Goal: Transaction & Acquisition: Purchase product/service

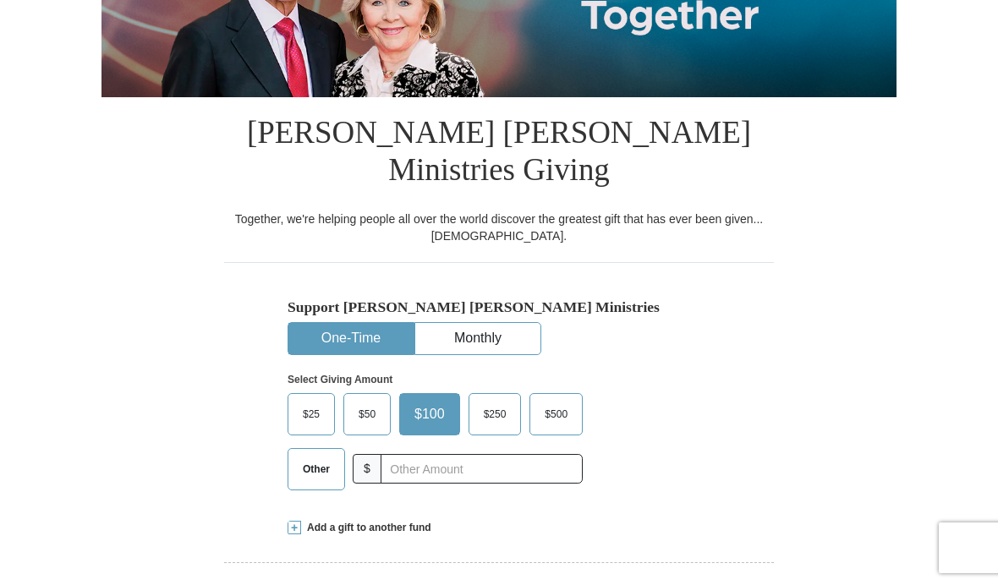
scroll to position [284, 0]
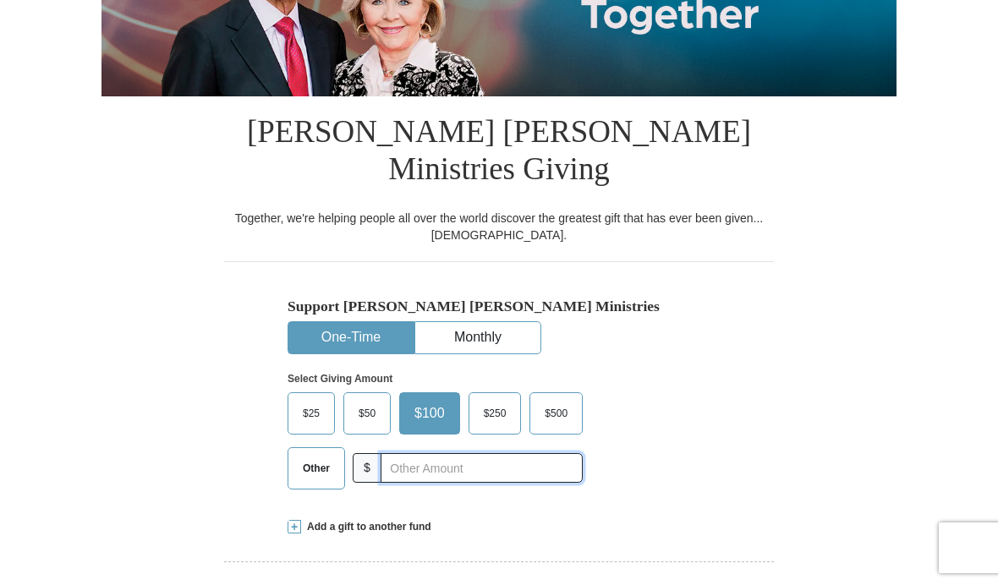
click at [414, 453] on input "text" at bounding box center [482, 468] width 202 height 30
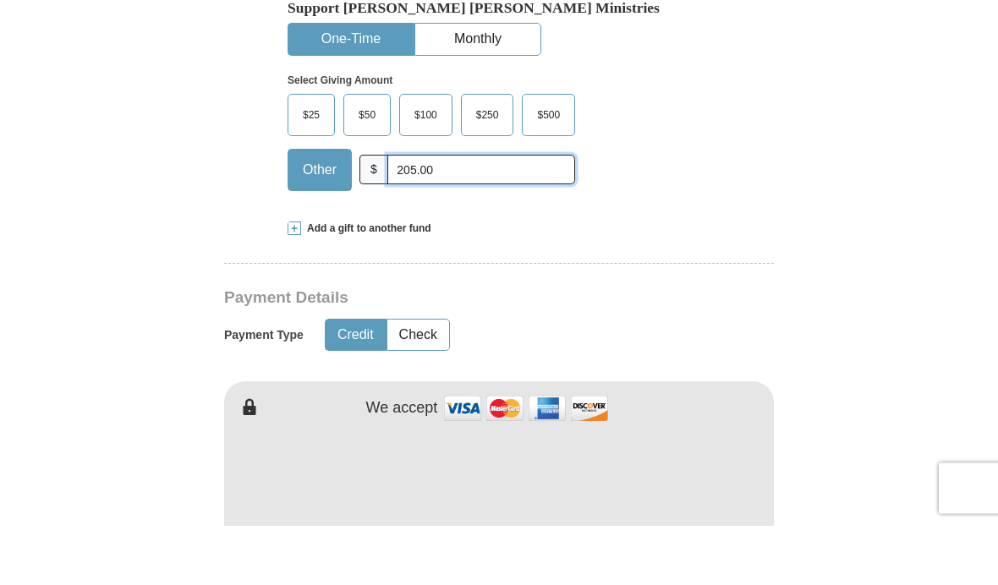
scroll to position [529, 0]
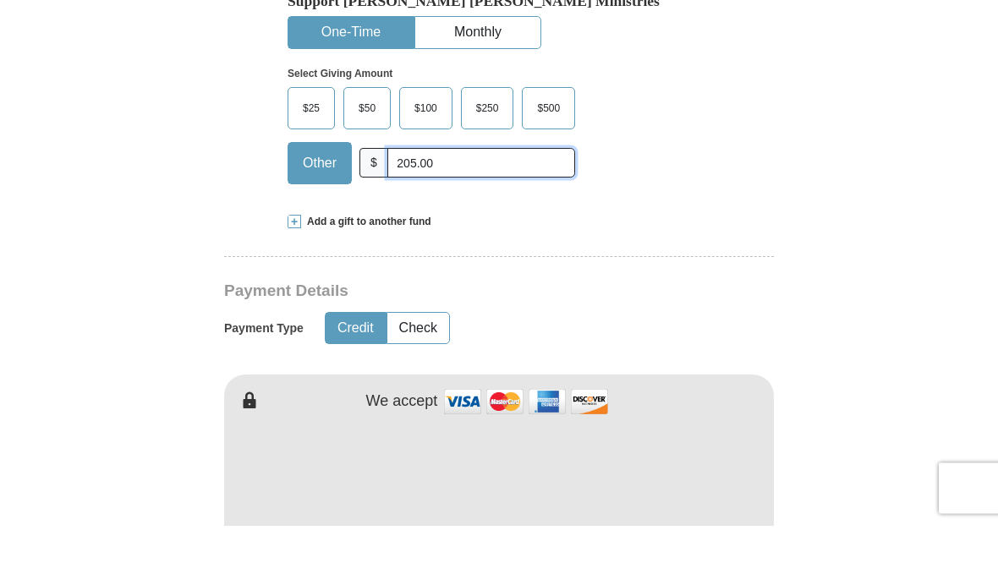
type input "205.00"
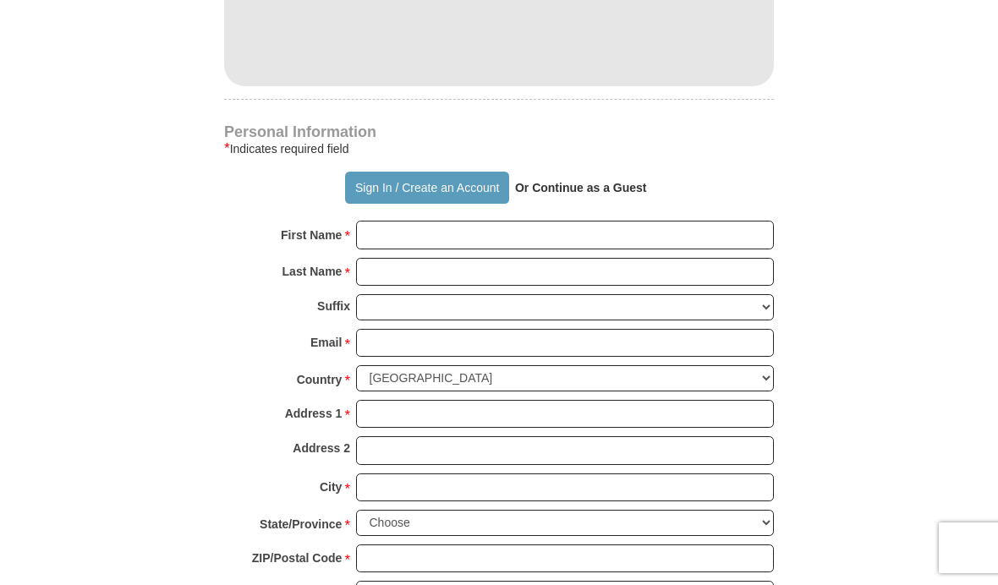
scroll to position [1080, 0]
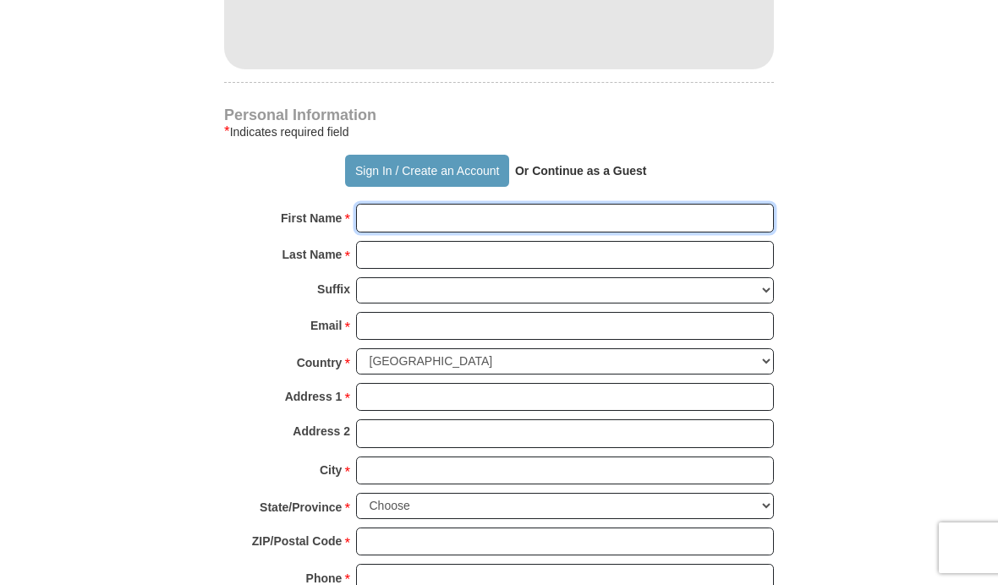
click at [388, 204] on input "First Name *" at bounding box center [565, 218] width 418 height 29
type input "[PERSON_NAME] and [PERSON_NAME]"
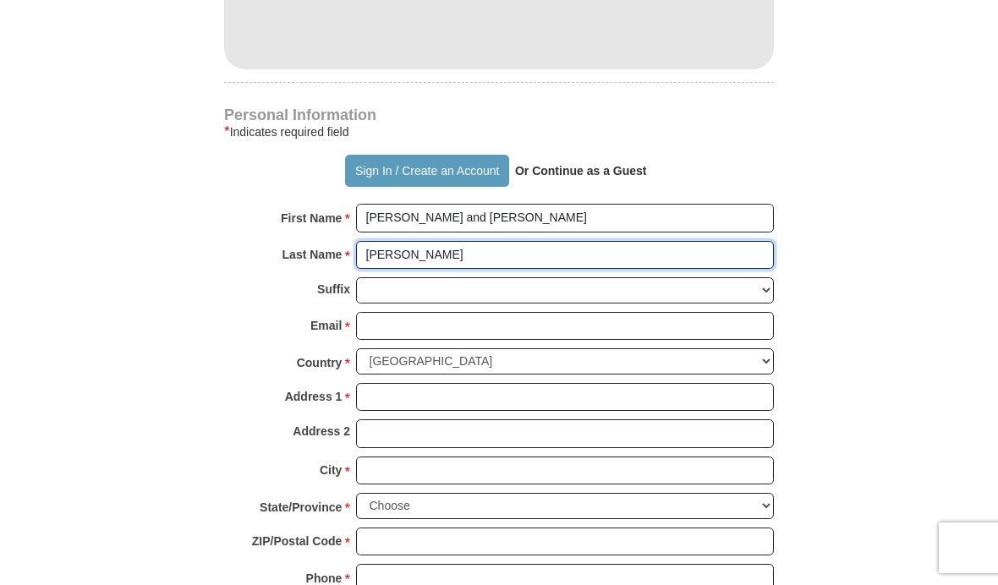
type input "[PERSON_NAME]"
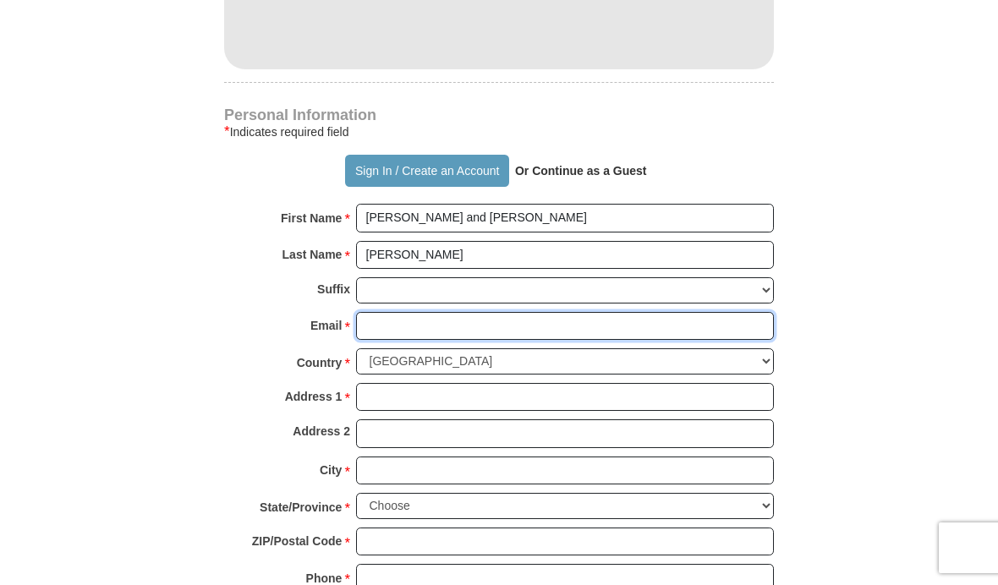
click at [400, 312] on input "Email *" at bounding box center [565, 326] width 418 height 29
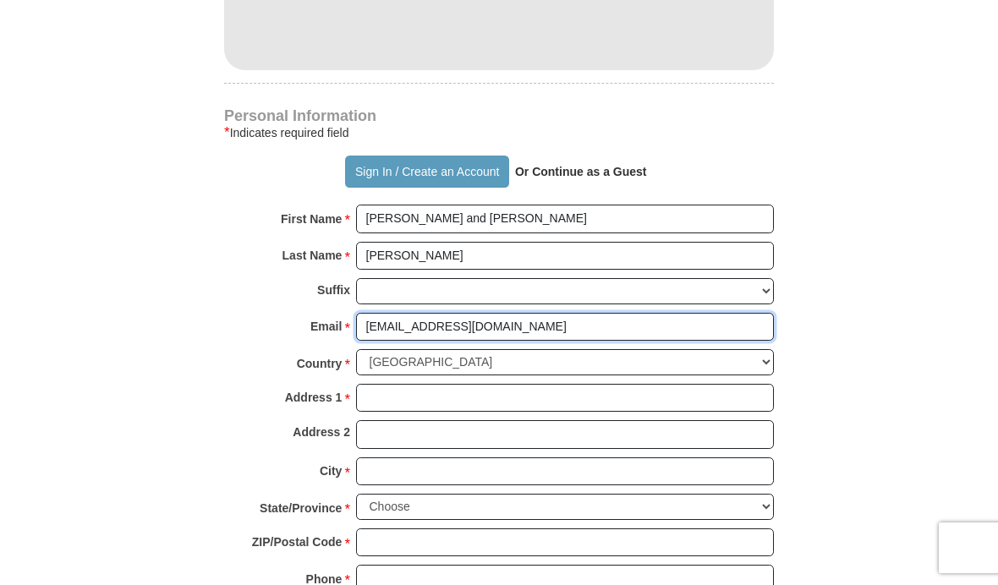
type input "[EMAIL_ADDRESS][DOMAIN_NAME]"
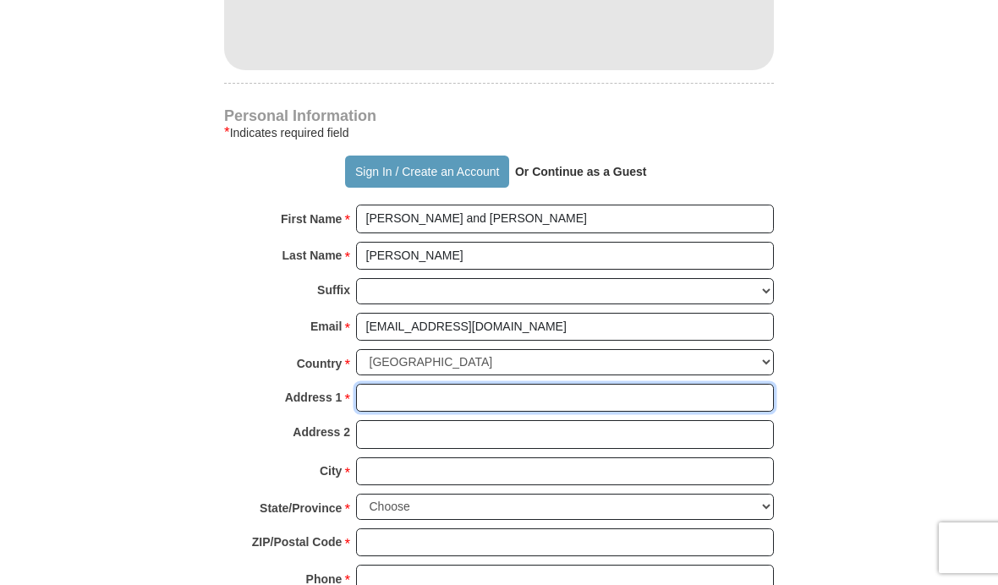
click at [404, 384] on input "Address 1 *" at bounding box center [565, 398] width 418 height 29
type input "[STREET_ADDRESS] NW"
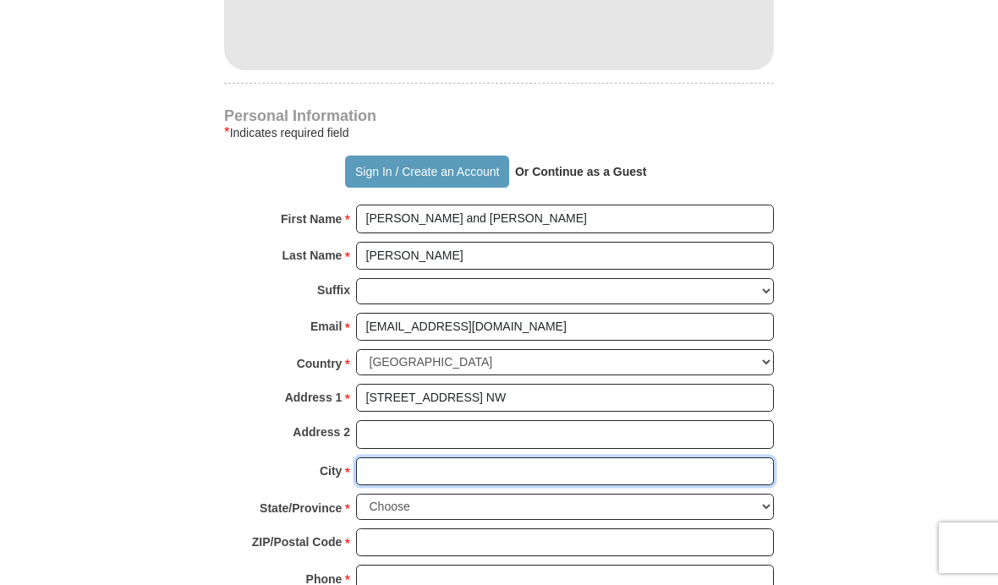
click at [398, 458] on input "City *" at bounding box center [565, 472] width 418 height 29
type input "N. [GEOGRAPHIC_DATA]"
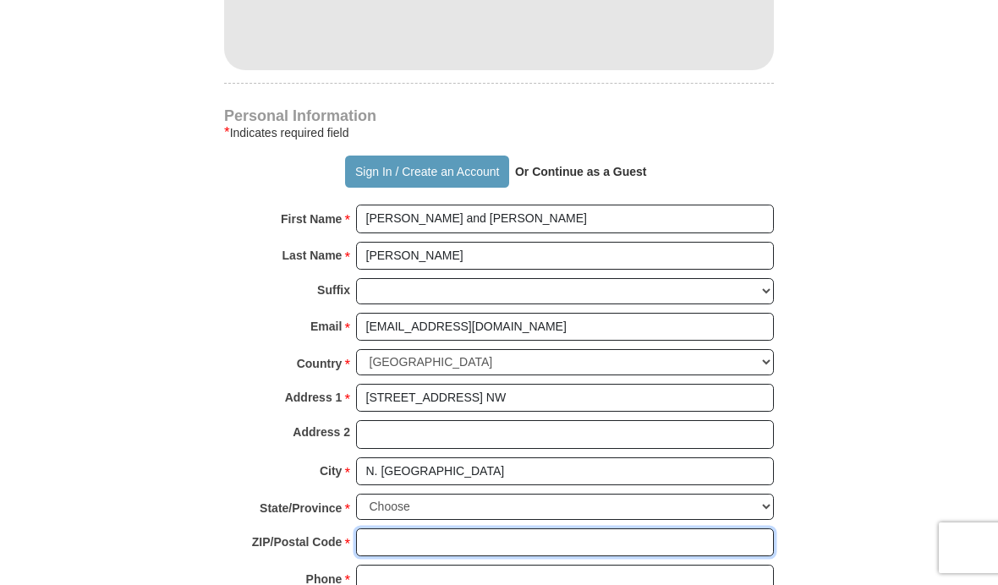
click at [392, 529] on input "ZIP/Postal Code *" at bounding box center [565, 543] width 418 height 29
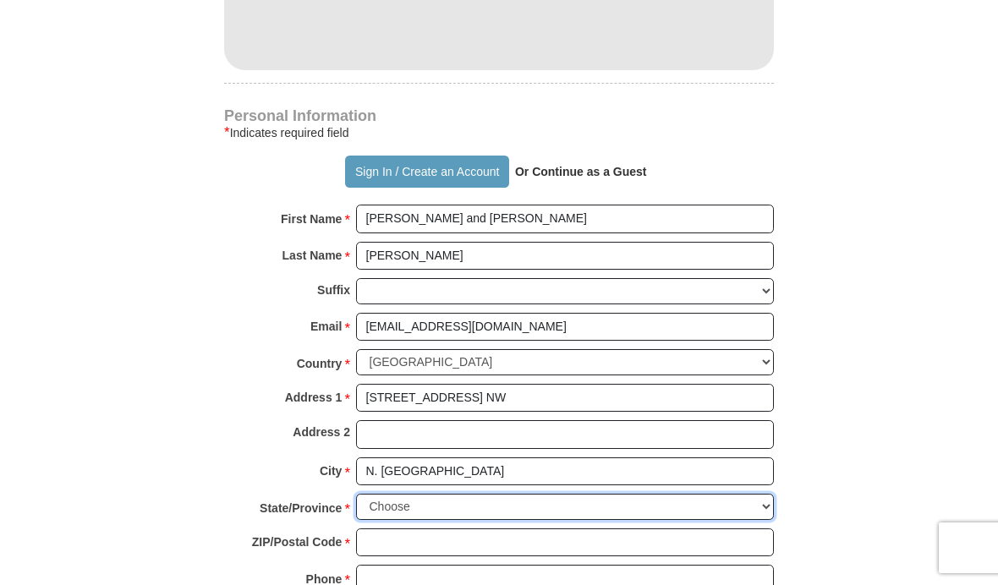
click at [386, 494] on select "Choose [US_STATE] [US_STATE] [US_STATE] [US_STATE] [US_STATE] Armed Forces Amer…" at bounding box center [565, 507] width 418 height 26
select select "OH"
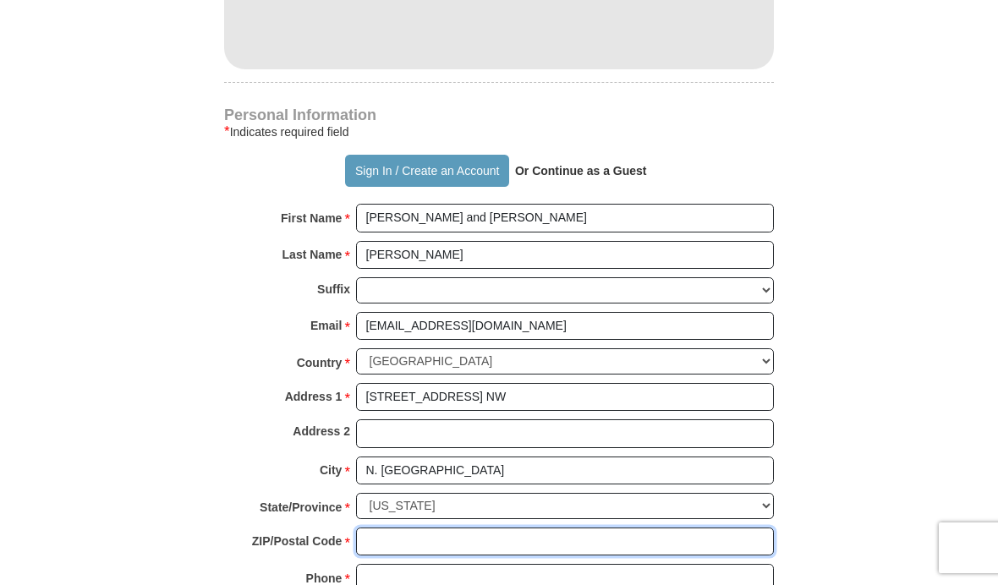
click at [389, 528] on input "ZIP/Postal Code *" at bounding box center [565, 542] width 418 height 29
type input "44720"
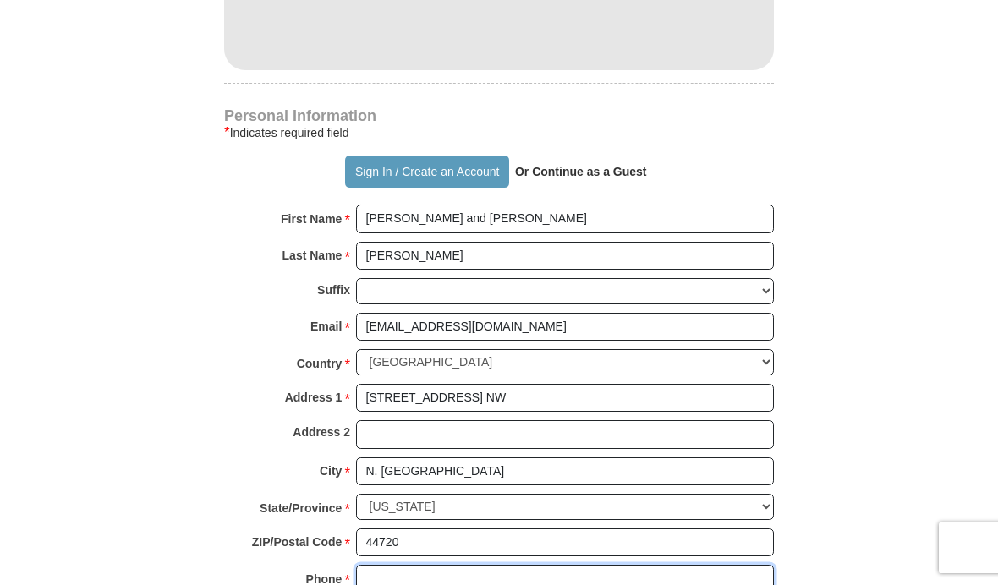
click at [400, 565] on input "Phone * *" at bounding box center [565, 579] width 418 height 29
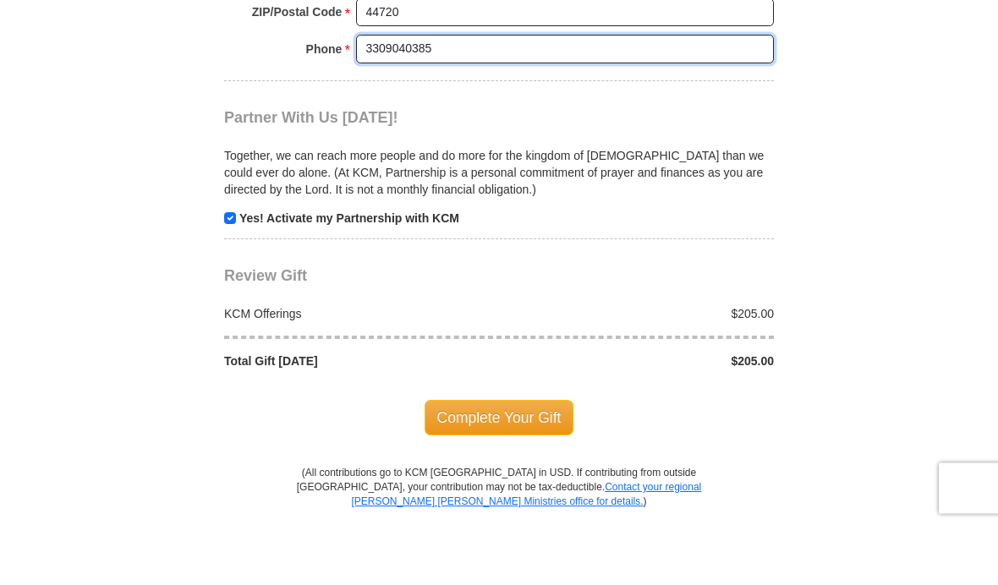
scroll to position [1550, 0]
type input "3309040385"
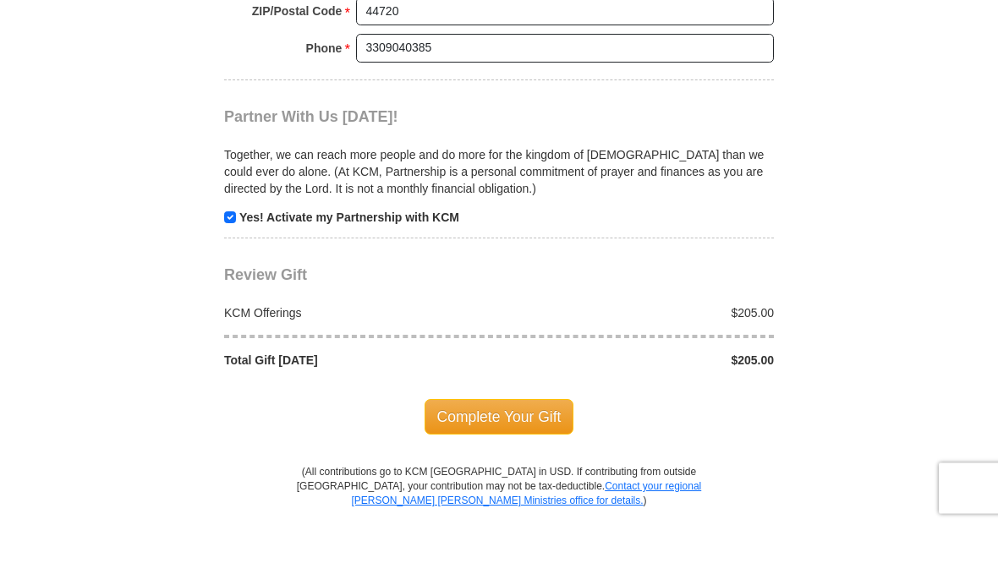
click at [300, 326] on span "Review Gift" at bounding box center [265, 334] width 83 height 17
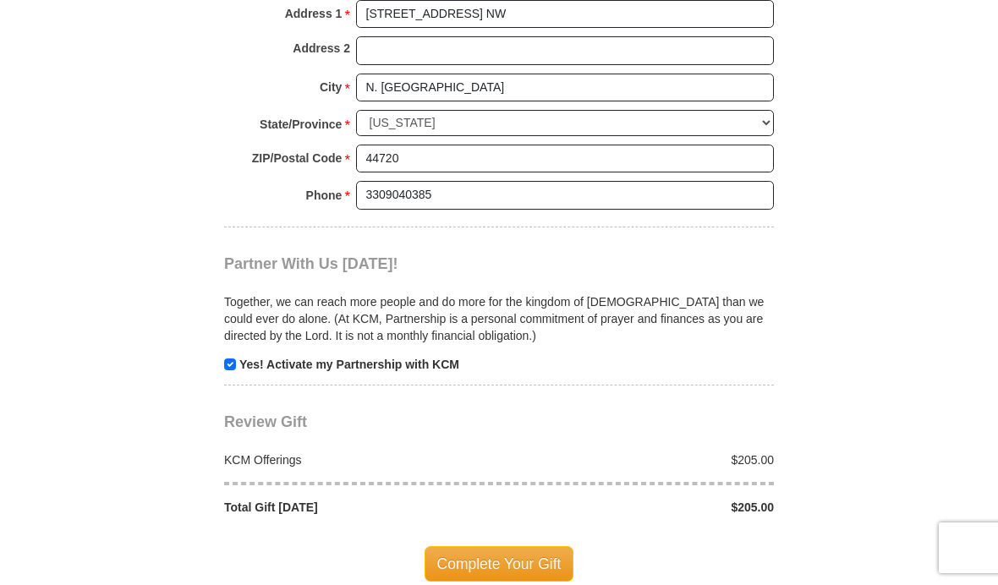
scroll to position [1466, 0]
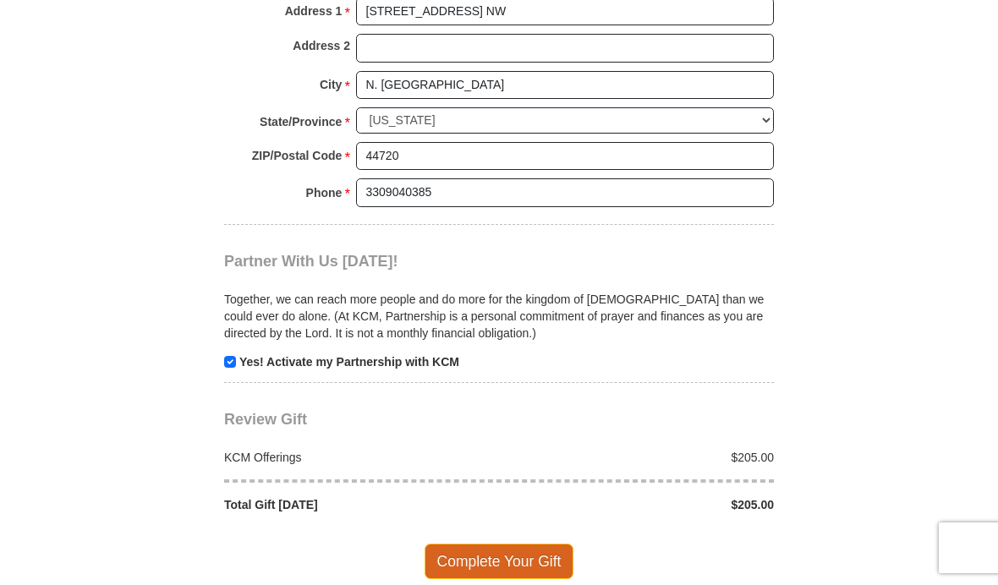
click at [513, 544] on span "Complete Your Gift" at bounding box center [500, 562] width 150 height 36
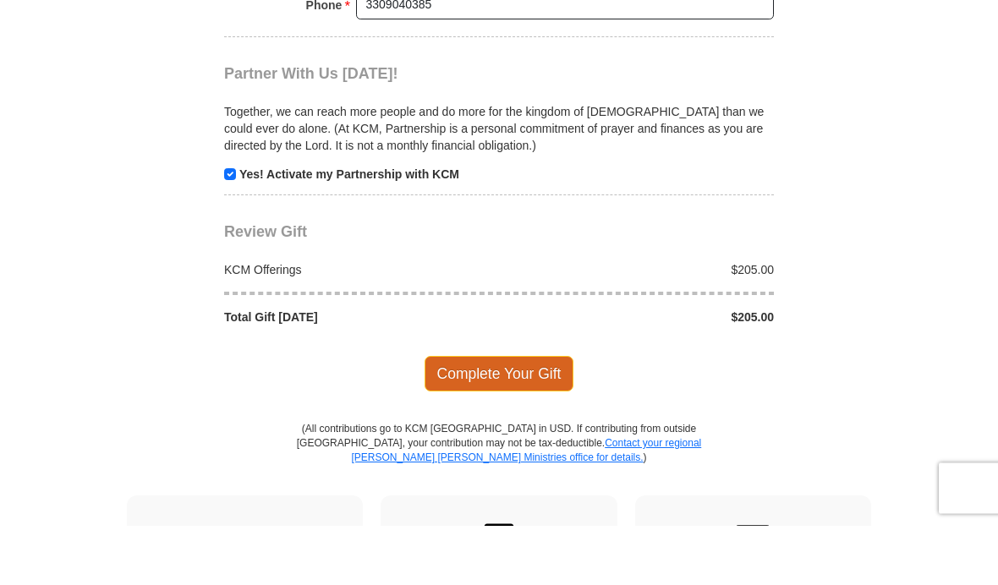
scroll to position [1681, 0]
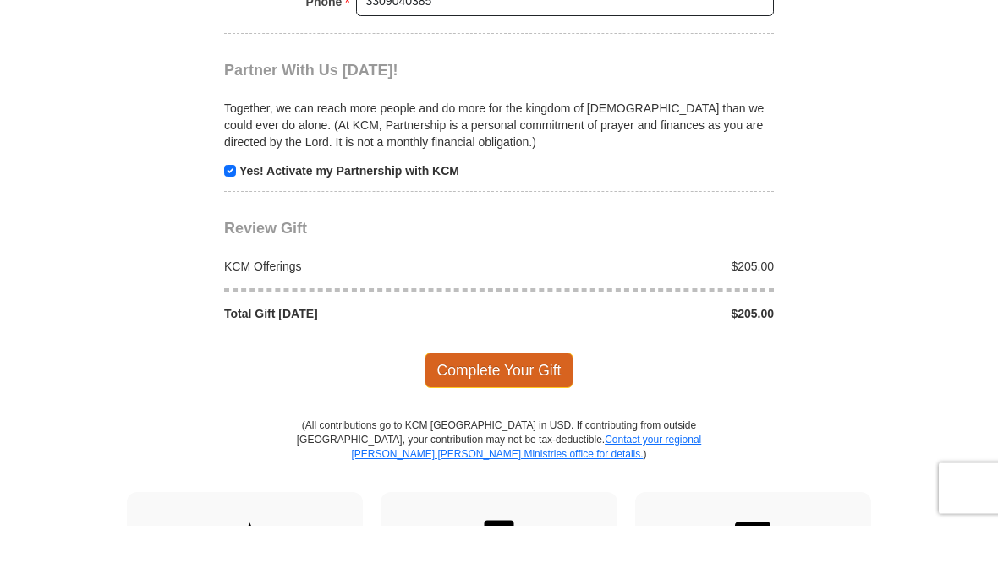
click at [508, 413] on span "Complete Your Gift" at bounding box center [500, 431] width 150 height 36
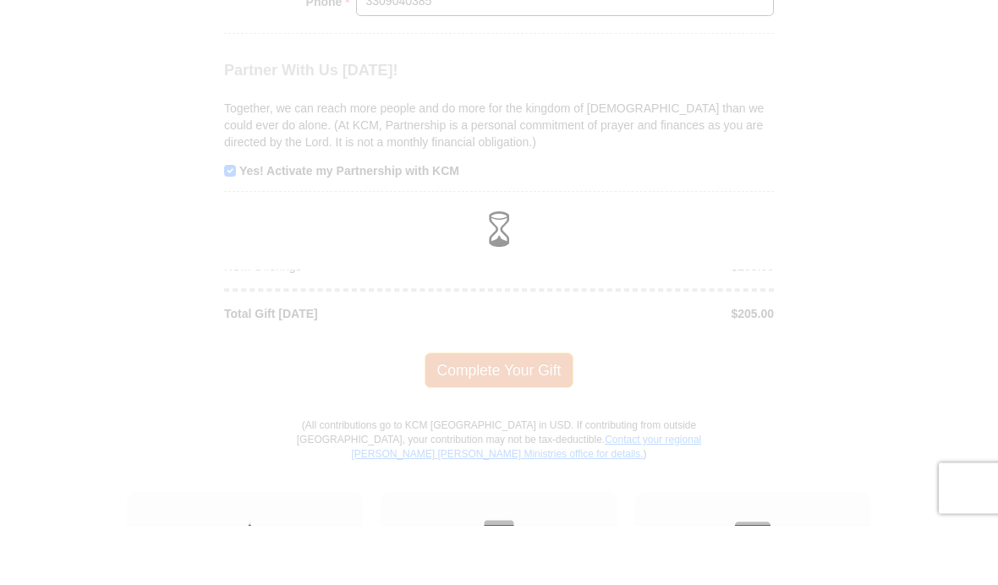
scroll to position [1742, 0]
